Goal: Information Seeking & Learning: Learn about a topic

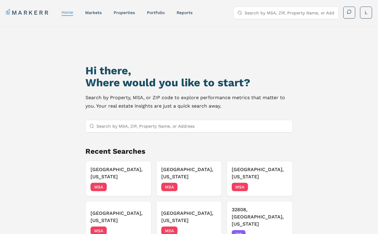
click at [160, 126] on input "Search by MSA, ZIP, Property Name, or Address" at bounding box center [193, 126] width 192 height 12
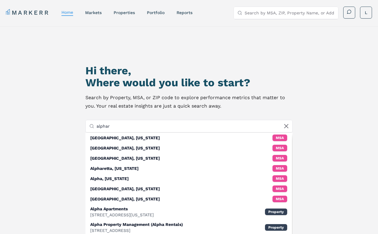
type input "alphare"
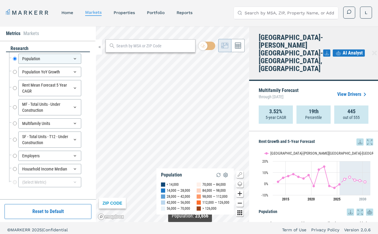
click at [190, 229] on div "MARKERR home markets properties Portfolio reports Search by MSA, ZIP, Property …" at bounding box center [189, 119] width 378 height 238
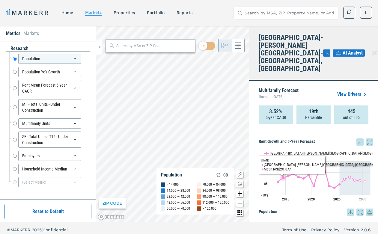
click at [282, 171] on div "Metrics Markets research Population Population Population YoY Growth Population…" at bounding box center [189, 124] width 378 height 196
drag, startPoint x: 268, startPoint y: 171, endPoint x: 263, endPoint y: 170, distance: 5.2
click at [268, 171] on rect "Interactive chart" at bounding box center [316, 176] width 115 height 60
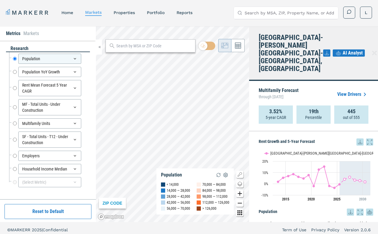
click at [371, 50] on icon at bounding box center [374, 53] width 7 height 7
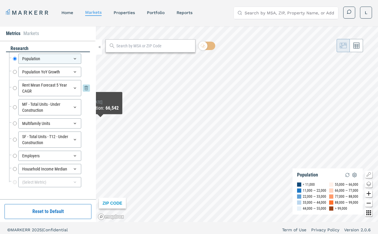
click at [14, 89] on input "Rent Mean Forecast 5 Year CAGR" at bounding box center [15, 88] width 4 height 16
radio input "false"
radio input "true"
